Goal: Obtain resource: Download file/media

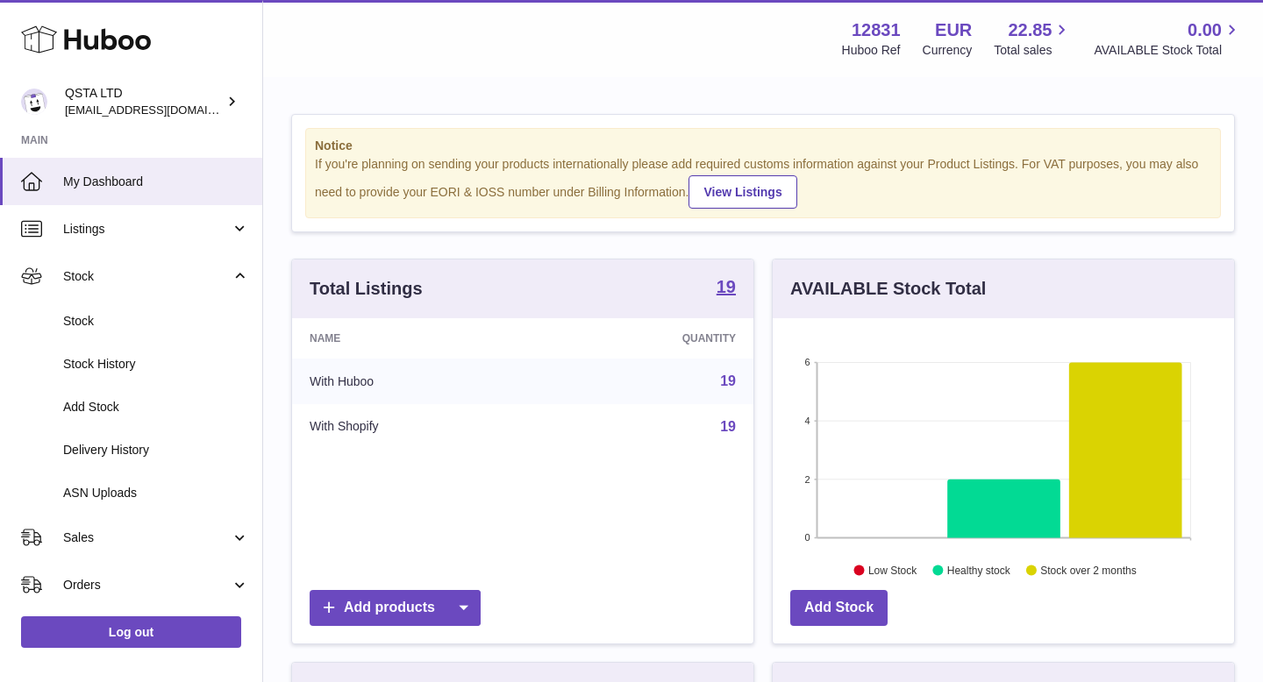
scroll to position [274, 461]
click at [86, 321] on span "Stock" at bounding box center [156, 321] width 186 height 17
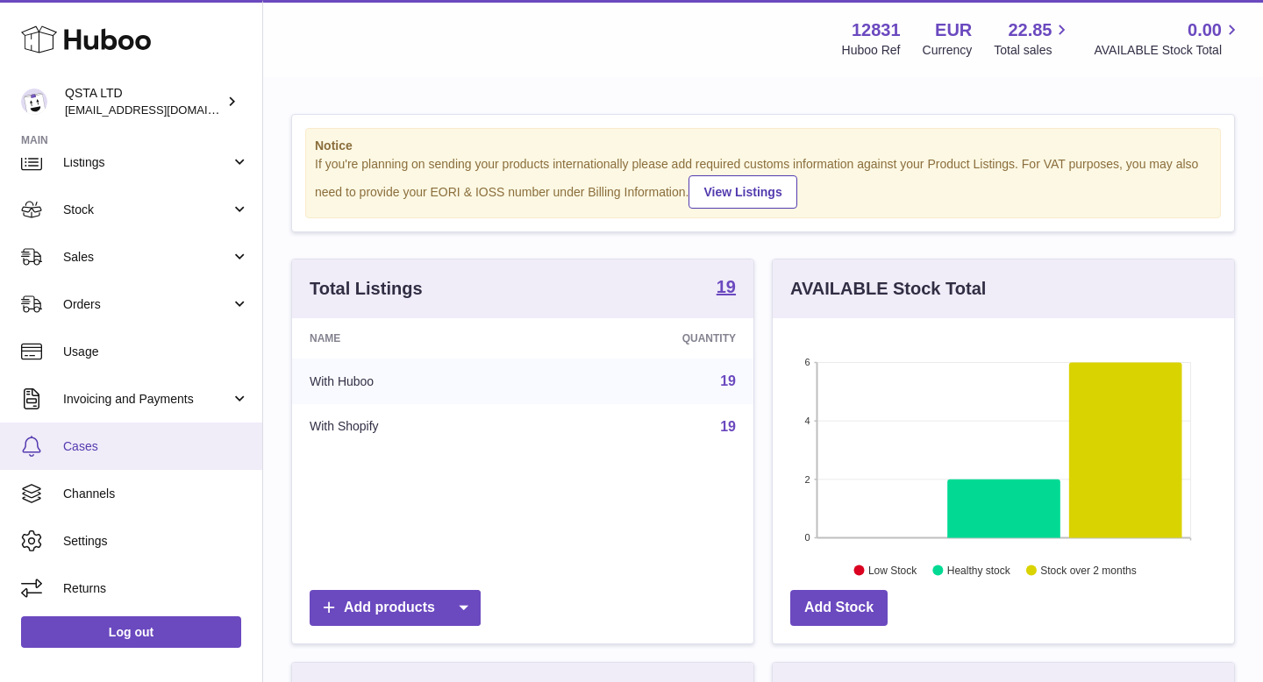
scroll to position [64, 0]
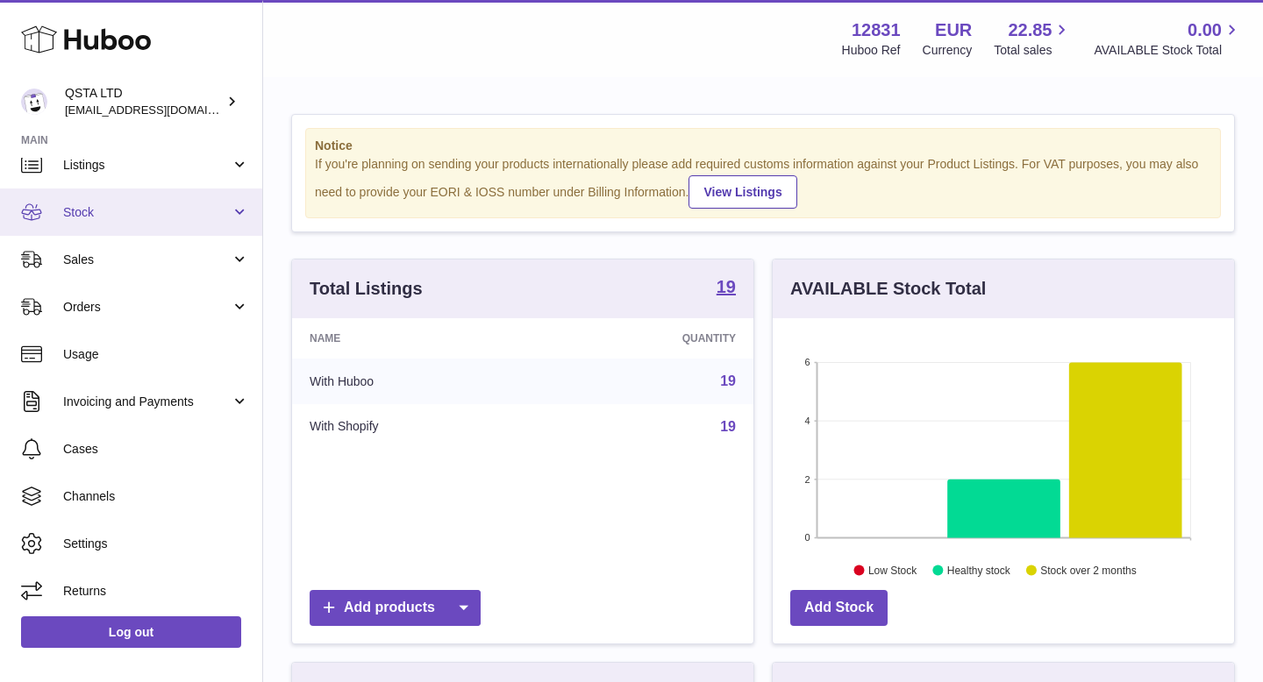
click at [231, 221] on link "Stock" at bounding box center [131, 212] width 262 height 47
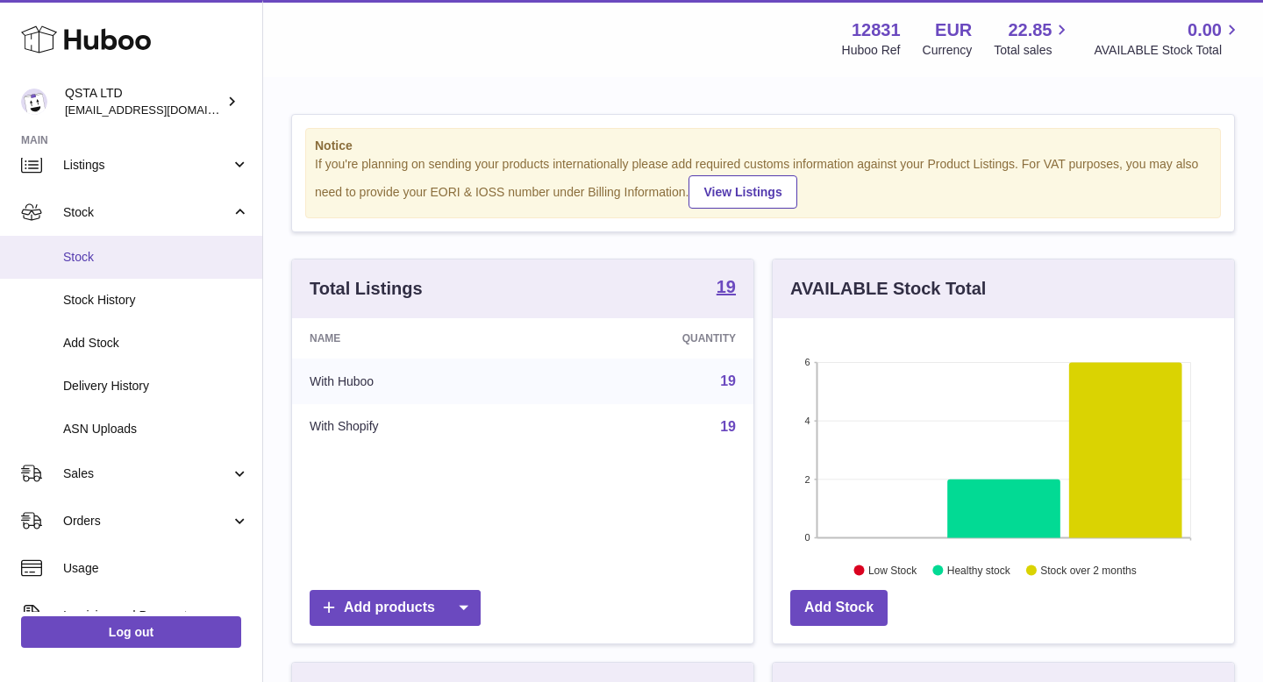
click at [174, 261] on span "Stock" at bounding box center [156, 257] width 186 height 17
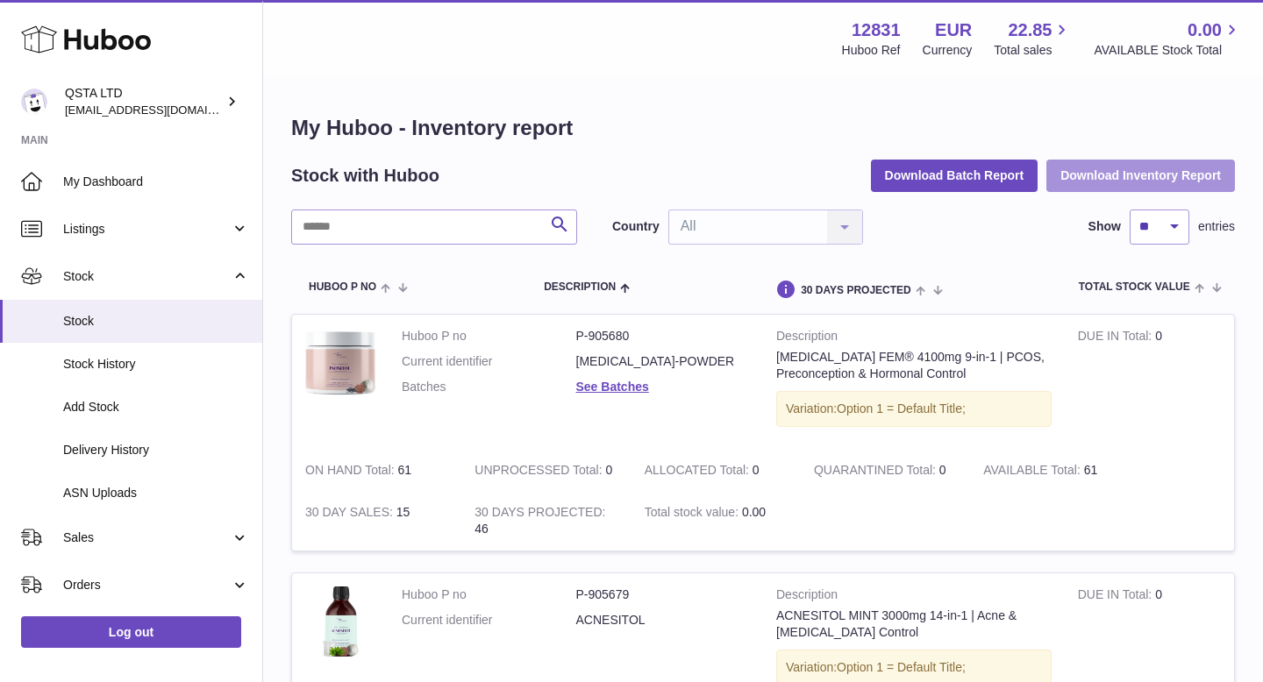
click at [1085, 171] on button "Download Inventory Report" at bounding box center [1140, 176] width 189 height 32
